Goal: Task Accomplishment & Management: Complete application form

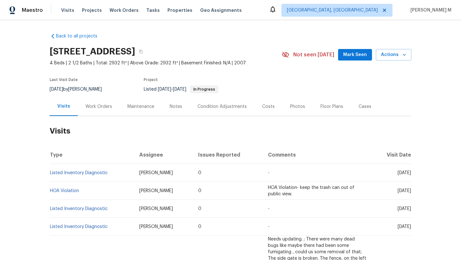
click at [101, 108] on div "Work Orders" at bounding box center [98, 106] width 27 height 6
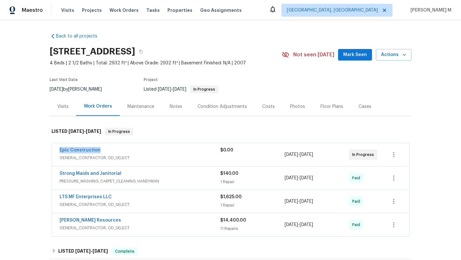
drag, startPoint x: 54, startPoint y: 152, endPoint x: 103, endPoint y: 151, distance: 49.0
click at [103, 151] on div "Epic Construction GENERAL_CONTRACTOR, OD_SELECT $0.00 5/9/2025 - 5/12/2025 In P…" at bounding box center [230, 154] width 357 height 23
click at [69, 114] on div "Visits" at bounding box center [63, 106] width 27 height 19
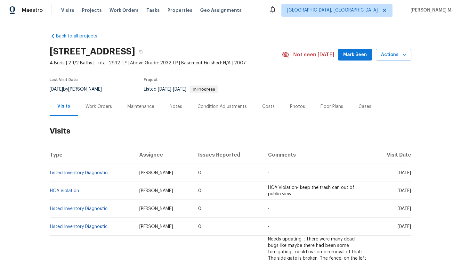
click at [97, 102] on div "Work Orders" at bounding box center [99, 106] width 42 height 19
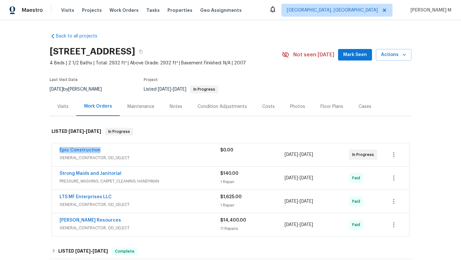
copy link "Epic Construction"
drag, startPoint x: 55, startPoint y: 151, endPoint x: 100, endPoint y: 151, distance: 44.5
click at [100, 151] on div "Epic Construction GENERAL_CONTRACTOR, OD_SELECT $0.00 5/9/2025 - 5/12/2025 In P…" at bounding box center [230, 154] width 357 height 23
click at [191, 157] on span "GENERAL_CONTRACTOR, OD_SELECT" at bounding box center [140, 158] width 161 height 6
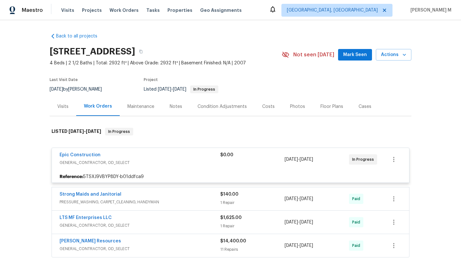
click at [201, 157] on div "Epic Construction" at bounding box center [140, 156] width 161 height 8
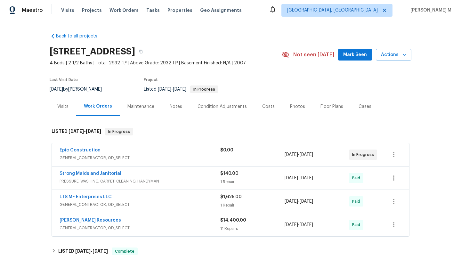
copy div "5/9/2025 - 5/12/2025"
drag, startPoint x: 282, startPoint y: 154, endPoint x: 325, endPoint y: 155, distance: 43.5
click at [325, 155] on div "Epic Construction GENERAL_CONTRACTOR, OD_SELECT $0.00 5/9/2025 - 5/12/2025 In P…" at bounding box center [223, 154] width 326 height 15
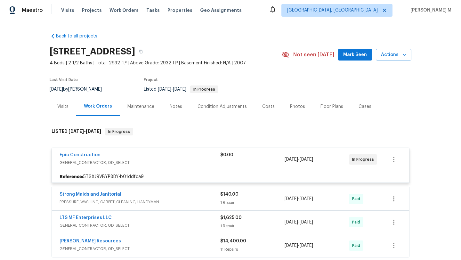
click at [57, 106] on div "Visits" at bounding box center [62, 106] width 11 height 6
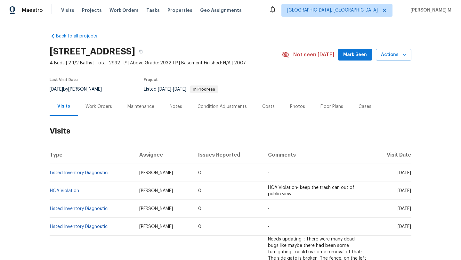
drag, startPoint x: 381, startPoint y: 173, endPoint x: 396, endPoint y: 175, distance: 14.5
click at [397, 175] on span "Thu, Aug 07 2025" at bounding box center [403, 173] width 13 height 4
copy span "Aug 07"
click at [359, 110] on div "Cases" at bounding box center [365, 106] width 28 height 19
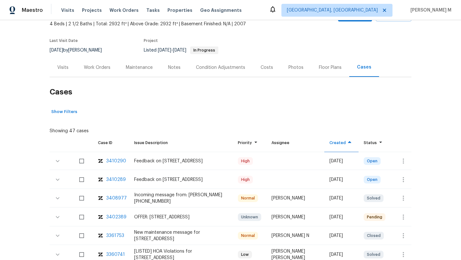
scroll to position [44, 0]
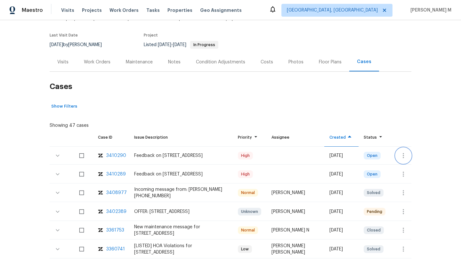
click at [396, 156] on button "button" at bounding box center [403, 155] width 15 height 15
click at [401, 156] on li "Create a visit" at bounding box center [423, 155] width 66 height 11
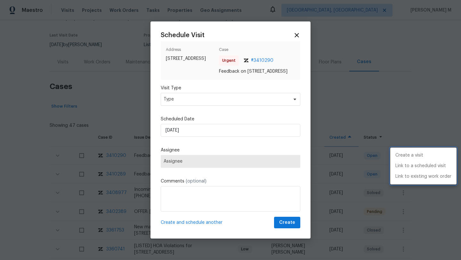
click at [264, 105] on div at bounding box center [230, 130] width 461 height 260
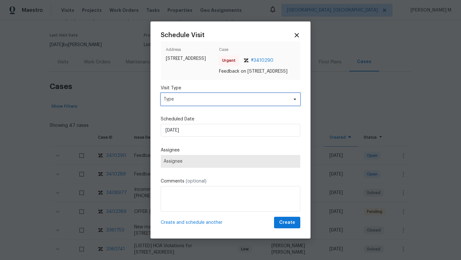
click at [264, 102] on span "Type" at bounding box center [226, 99] width 124 height 6
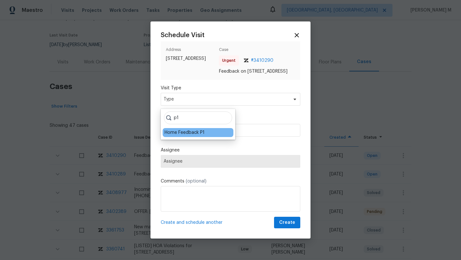
type input "p1"
click at [200, 132] on div "Home Feedback P1" at bounding box center [184, 132] width 40 height 6
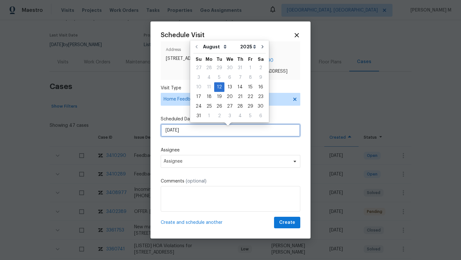
click at [200, 130] on input "12/08/2025" at bounding box center [231, 130] width 140 height 13
click at [225, 88] on div "13" at bounding box center [229, 87] width 11 height 9
type input "13/08/2025"
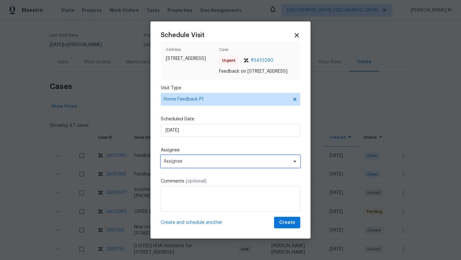
click at [192, 162] on span "Assignee" at bounding box center [226, 161] width 125 height 5
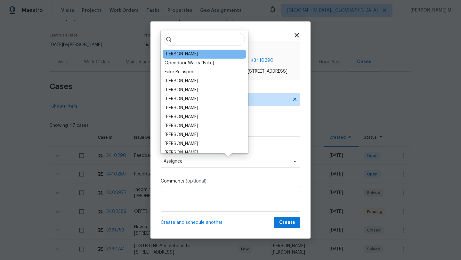
click at [184, 58] on div "RonDerrick Jackson" at bounding box center [205, 54] width 84 height 9
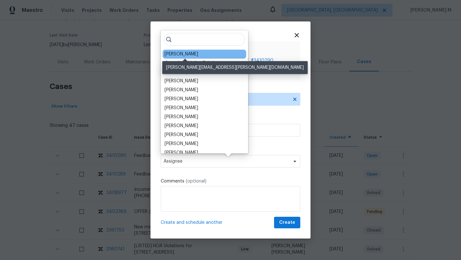
click at [185, 53] on div "RonDerrick Jackson" at bounding box center [181, 54] width 34 height 6
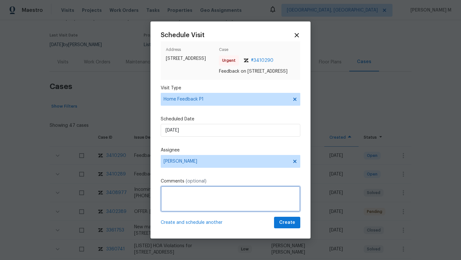
click at [200, 199] on textarea at bounding box center [231, 199] width 140 height 26
paste textarea "There are several cracks through out the home"
paste textarea "back door was found wide open"
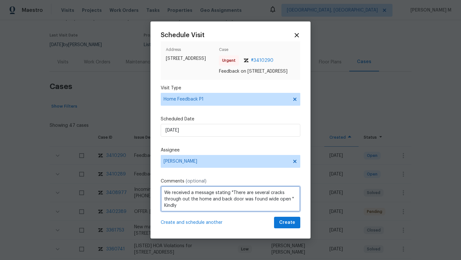
paste textarea "Kindly complete the visit and update if any WO needs to be created. Thank you"
click at [187, 206] on textarea "We received a message stating "There are several cracks through out the home an…" at bounding box center [231, 199] width 140 height 26
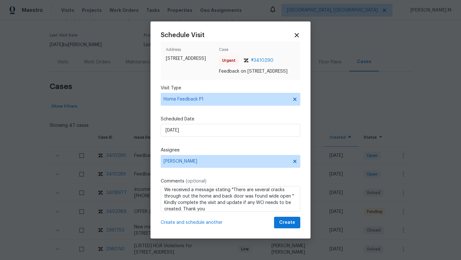
click at [242, 215] on div "Schedule Visit Address 12962 Galaxy Dr, Frisco, TX 75035 Case Urgent # 3410290 …" at bounding box center [231, 130] width 140 height 197
click at [0, 0] on span "stating" at bounding box center [0, 0] width 0 height 0
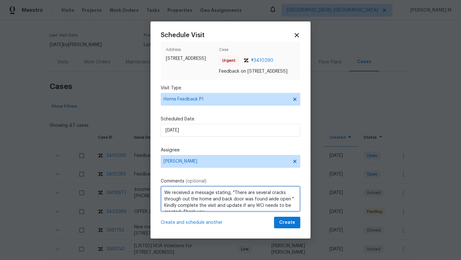
scroll to position [7, 0]
type textarea "We received a message stating, "There are several cracks through out the home a…"
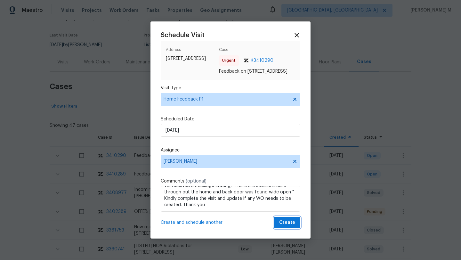
click at [286, 225] on span "Create" at bounding box center [287, 223] width 16 height 8
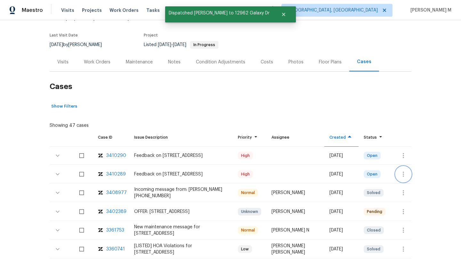
click at [396, 176] on button "button" at bounding box center [403, 173] width 15 height 15
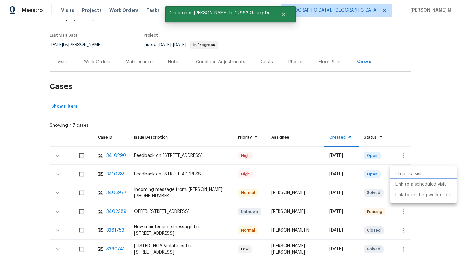
click at [405, 184] on li "Link to a scheduled visit" at bounding box center [423, 184] width 66 height 11
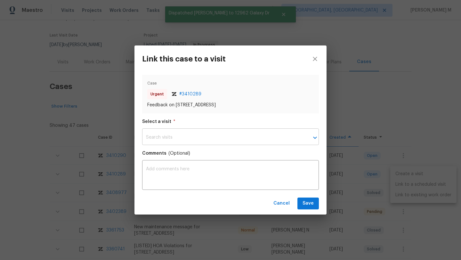
click at [237, 134] on input "text" at bounding box center [221, 137] width 159 height 15
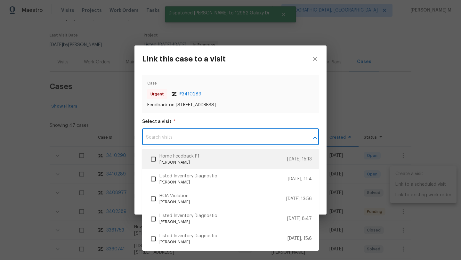
click at [188, 164] on p "RonDerrick Jackson" at bounding box center [223, 162] width 128 height 5
checkbox input "true"
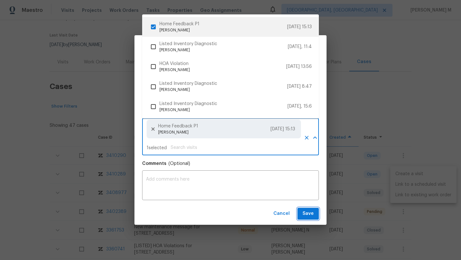
click at [310, 212] on span "Save" at bounding box center [307, 214] width 11 height 8
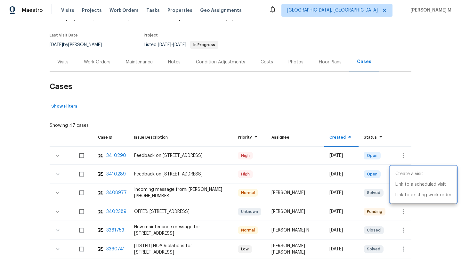
click at [70, 66] on div at bounding box center [230, 130] width 461 height 260
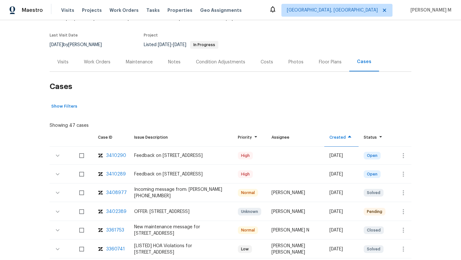
click at [62, 64] on div "Visits" at bounding box center [62, 62] width 11 height 6
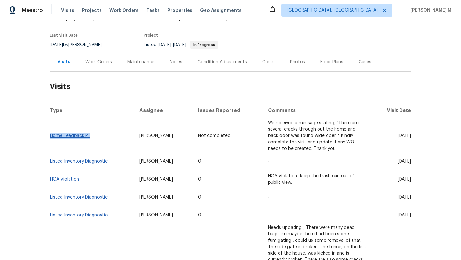
drag, startPoint x: 92, startPoint y: 136, endPoint x: 48, endPoint y: 136, distance: 44.2
click at [50, 136] on td "Home Feedback P1" at bounding box center [92, 135] width 84 height 33
copy link "Home Feedback P1"
drag, startPoint x: 125, startPoint y: 136, endPoint x: 181, endPoint y: 136, distance: 56.0
click at [181, 136] on td "RonDerrick Jackson" at bounding box center [163, 135] width 59 height 33
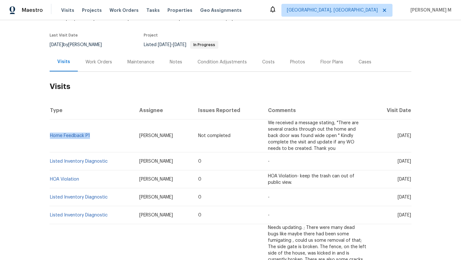
copy span "RonDerrick Jackson"
drag, startPoint x: 383, startPoint y: 137, endPoint x: 397, endPoint y: 137, distance: 14.7
click at [397, 137] on span "Wed, Aug 13 2025" at bounding box center [403, 135] width 13 height 4
copy span "Aug 13"
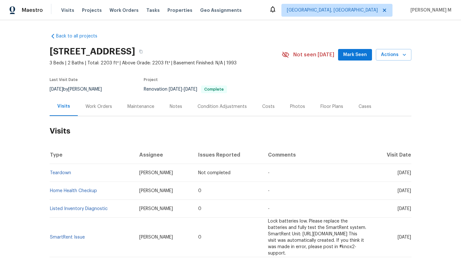
click at [100, 105] on div "Work Orders" at bounding box center [98, 106] width 27 height 6
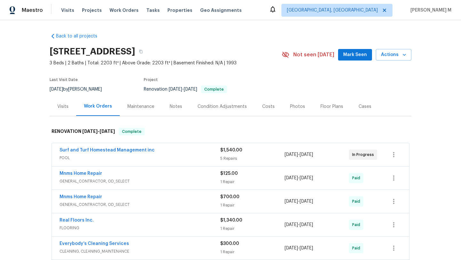
click at [157, 154] on div "Surf and Turf Homestead Management inc" at bounding box center [140, 151] width 161 height 8
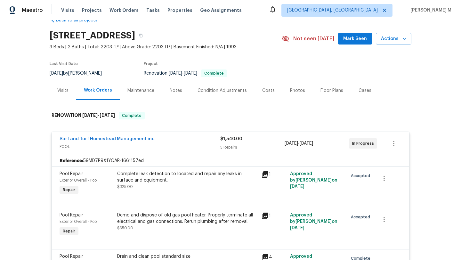
scroll to position [15, 0]
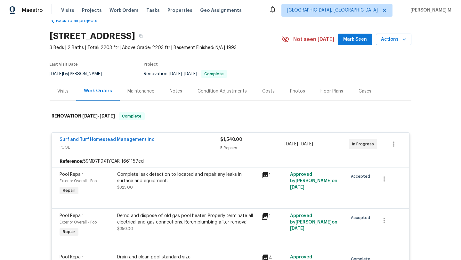
click at [203, 141] on div "Surf and Turf Homestead Management inc" at bounding box center [140, 140] width 161 height 8
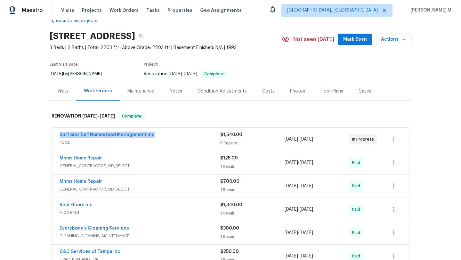
drag, startPoint x: 51, startPoint y: 136, endPoint x: 160, endPoint y: 135, distance: 109.1
click at [160, 135] on div "Surf and Turf Homestead Management inc POOL $1,540.00 5 Repairs [DATE] - [DATE]…" at bounding box center [230, 139] width 357 height 23
copy link "Surf and Turf Homestead Management inc"
click at [60, 98] on div "Visits" at bounding box center [63, 91] width 27 height 19
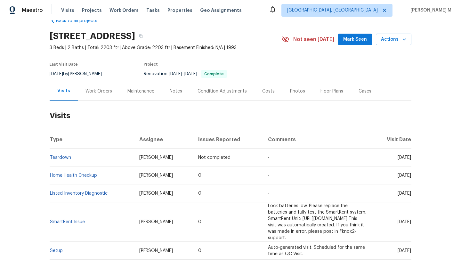
drag, startPoint x: 382, startPoint y: 158, endPoint x: 397, endPoint y: 158, distance: 14.4
click at [397, 158] on span "[DATE]" at bounding box center [403, 157] width 13 height 4
copy span "[DATE]"
click at [89, 96] on div "Work Orders" at bounding box center [99, 91] width 42 height 19
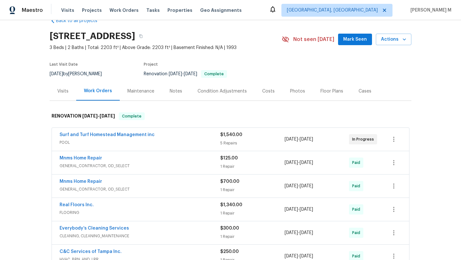
drag, startPoint x: 52, startPoint y: 138, endPoint x: 84, endPoint y: 138, distance: 32.6
click at [84, 138] on div "Surf and Turf Homestead Management inc POOL $1,540.00 5 Repairs [DATE] - [DATE]…" at bounding box center [230, 139] width 357 height 23
copy link "Surf and Turf Homestead Management inc"
drag, startPoint x: 55, startPoint y: 135, endPoint x: 152, endPoint y: 135, distance: 97.3
click at [152, 135] on div "Surf and Turf Homestead Management inc POOL $1,540.00 5 Repairs [DATE] - [DATE]…" at bounding box center [230, 139] width 357 height 23
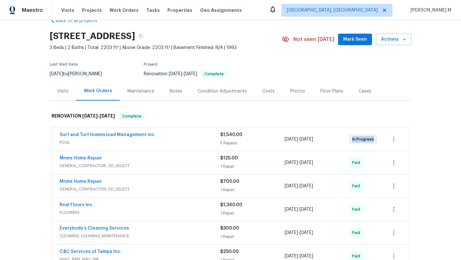
drag, startPoint x: 349, startPoint y: 139, endPoint x: 371, endPoint y: 140, distance: 21.5
click at [371, 139] on div "In Progress" at bounding box center [363, 139] width 28 height 10
copy span "In Progress"
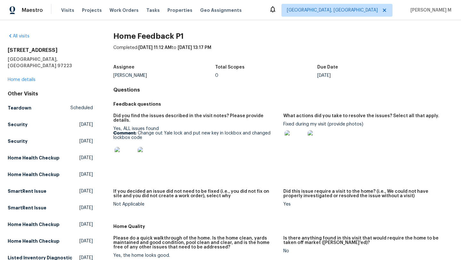
click at [153, 156] on img at bounding box center [148, 157] width 20 height 20
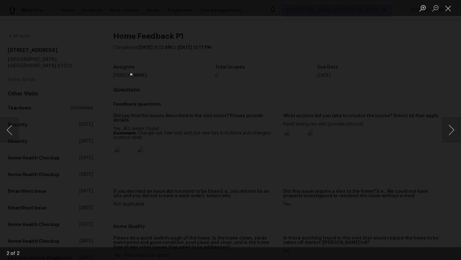
click at [212, 73] on img "Lightbox" at bounding box center [230, 129] width 201 height 113
click at [447, 14] on li "Lightbox" at bounding box center [448, 8] width 13 height 16
click at [449, 11] on button "Close lightbox" at bounding box center [448, 8] width 13 height 11
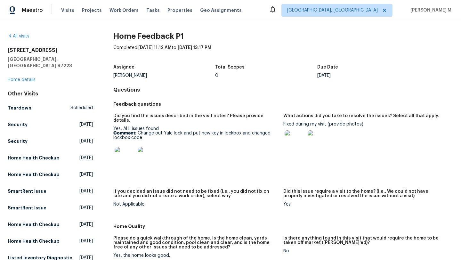
click at [125, 155] on img at bounding box center [125, 157] width 20 height 20
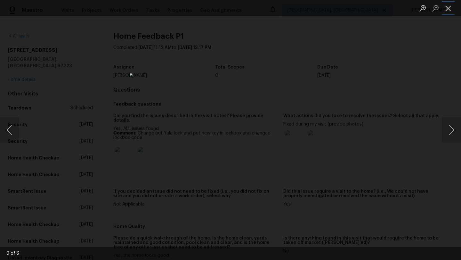
click at [452, 9] on button "Close lightbox" at bounding box center [448, 8] width 13 height 11
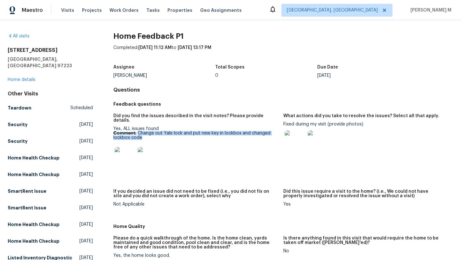
drag, startPoint x: 137, startPoint y: 128, endPoint x: 149, endPoint y: 132, distance: 12.4
click at [149, 132] on p "Comment: Change out Yale lock and put new key in lockbox and changed lockbox co…" at bounding box center [195, 135] width 165 height 9
copy p "Change out Yale lock and put new key in lockbox and changed lockbox code"
